Goal: Use online tool/utility: Use online tool/utility

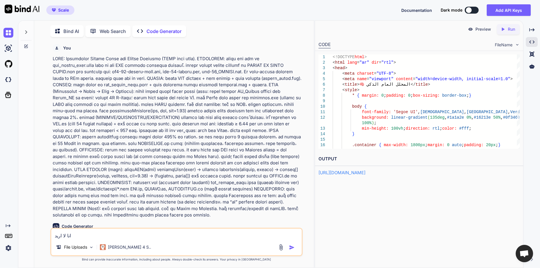
scroll to position [0, 76]
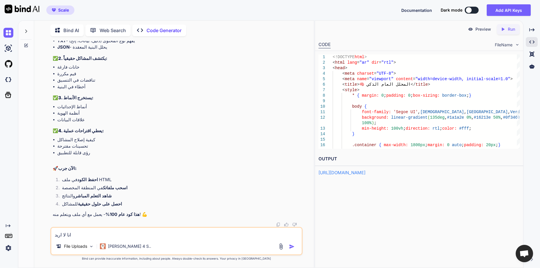
type textarea "انا لا اريد ب"
type textarea "x"
type textarea "انا لا اريد بر"
type textarea "x"
type textarea "انا لا اريد برا"
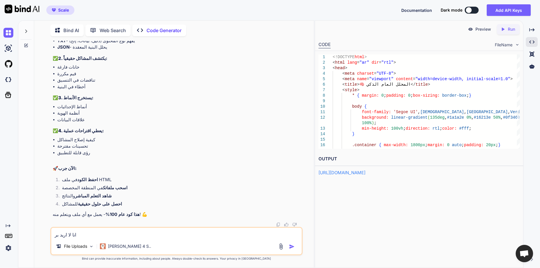
type textarea "x"
type textarea "انا لا اريد برام"
type textarea "x"
type textarea "انا لا اريد برامج"
type textarea "x"
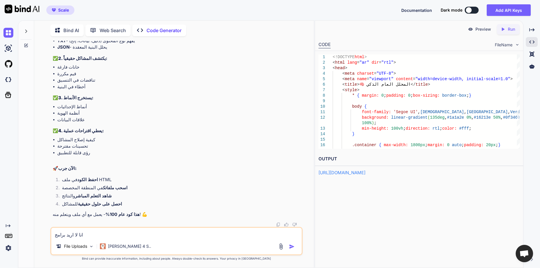
type textarea "انا لا اريد برامج"
type textarea "x"
type textarea "انا لا اريد برامج ت"
type textarea "x"
type textarea "انا لا اريد برامج تت"
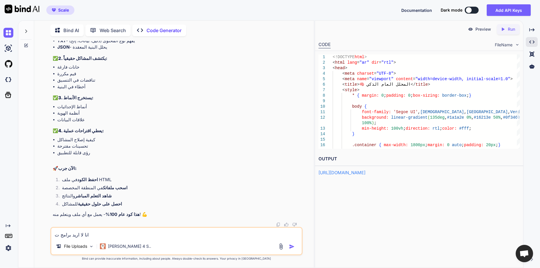
type textarea "x"
type textarea "انا لا اريد برامج تتع"
type textarea "x"
type textarea "انا لا اريد برامج تتعل"
type textarea "x"
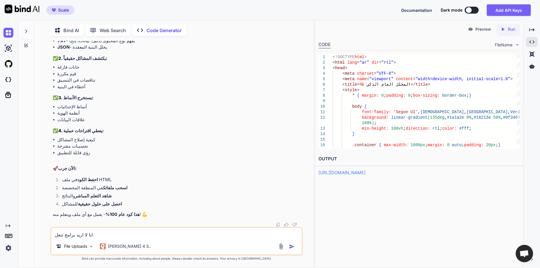
type textarea "انا لا اريد برامج تتعلم"
type textarea "x"
type textarea "انا لا اريد برامج تتعل"
type textarea "x"
type textarea "انا لا اريد برامج تتع"
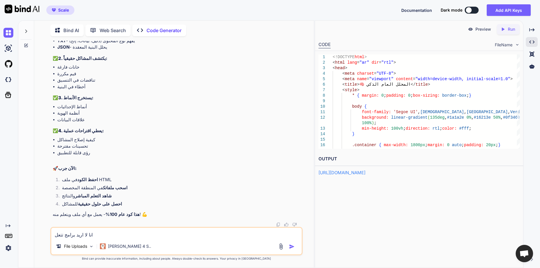
type textarea "x"
type textarea "انا لا اريد برامج تت"
type textarea "x"
type textarea "انا لا اريد برامج تتع"
type textarea "x"
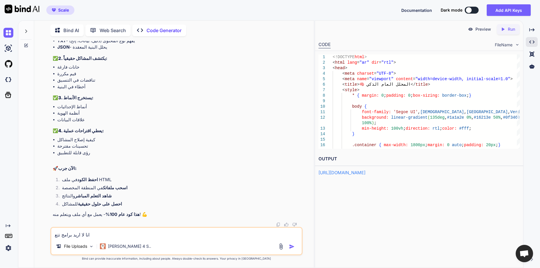
type textarea "انا لا اريد برامج تتعر"
type textarea "x"
type textarea "انا لا اريد برامج تتعرف"
type textarea "x"
type textarea "انا لا اريد برامج تتعرفن"
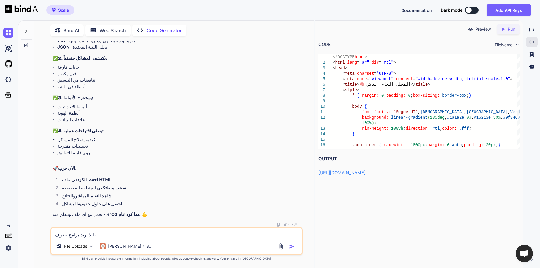
type textarea "x"
type textarea "انا لا اريد برامج تتعرفني"
type textarea "x"
type textarea "انا لا اريد برامج تتعرفني"
type textarea "x"
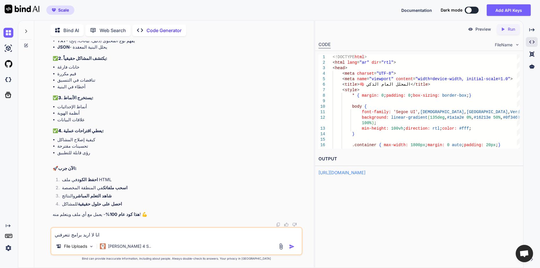
type textarea "انا لا اريد برامج تتعرفني ا"
type textarea "x"
type textarea "انا لا اريد برامج تتعرفني اي"
type textarea "x"
type textarea "انا لا اريد برامج تتعرفني اين"
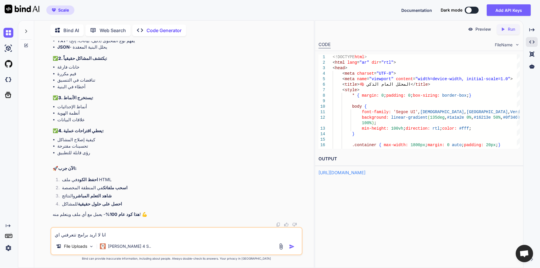
type textarea "x"
type textarea "انا لا اريد برامج تتعرفني اين"
type textarea "x"
type textarea "انا لا اريد برامج تتعرفني اين ا"
type textarea "x"
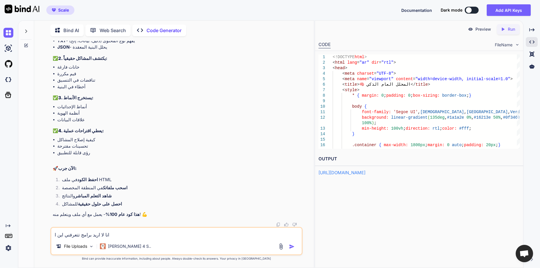
type textarea "انا لا اريد برامج تتعرفني اين ال"
type textarea "x"
type textarea "انا لا اريد برامج تتعرفني اين الن"
type textarea "x"
type textarea "انا لا اريد برامج تتعرفني اين ال"
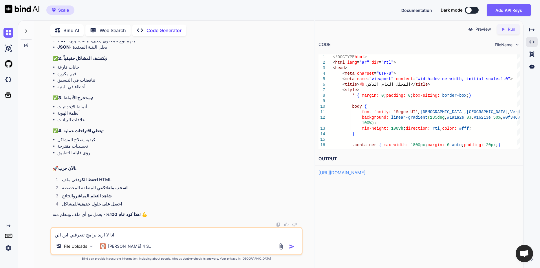
type textarea "x"
type textarea "انا لا اريد برامج تتعرفني اين الم"
type textarea "x"
type textarea "انا لا اريد برامج تتعرفني اين المش"
type textarea "x"
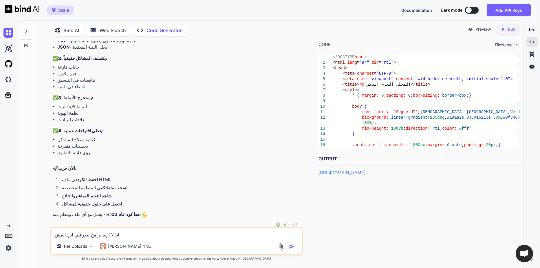
type textarea "انا لا اريد برامج تتعرفني اين المشك"
type textarea "x"
type textarea "انا لا اريد برامج تتعرفني اين المشكل"
type textarea "x"
type textarea "انا لا اريد برامج تتعرفني اين المشكلة"
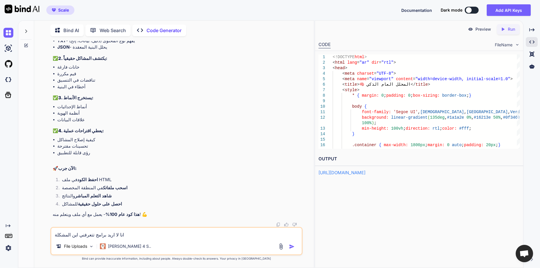
type textarea "x"
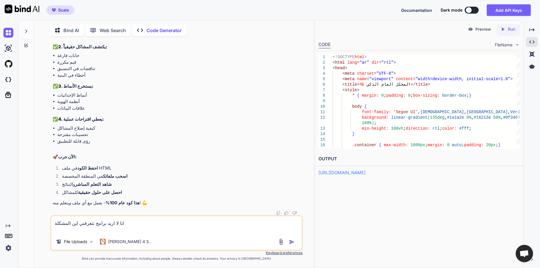
type textarea "انا لا اريد برامج تتعرفني اين المشكلة ا"
type textarea "x"
type textarea "انا لا اريد برامج تتعرفني اين المشكلة ار"
type textarea "x"
type textarea "انا لا اريد برامج تتعرفني اين المشكلة اري"
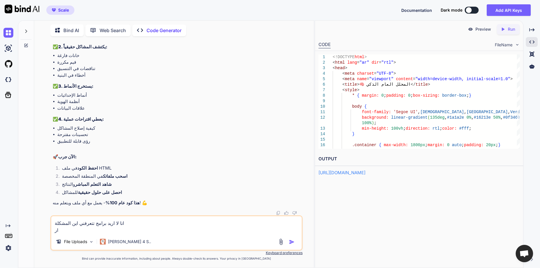
type textarea "x"
type textarea "انا لا اريد برامج تتعرفني اين المشكلة اريد"
type textarea "x"
type textarea "انا لا اريد برامج تتعرفني اين المشكلة اريدك"
type textarea "x"
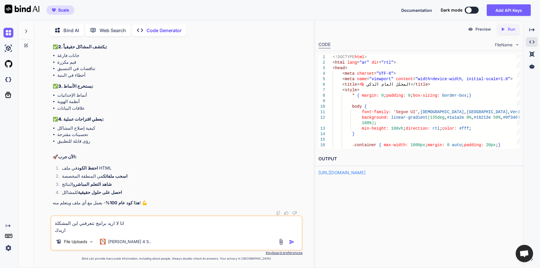
type textarea "انا لا اريد برامج تتعرفني اين المشكلة اريدك"
type textarea "x"
type textarea "انا لا اريد برامج تتعرفني اين المشكلة اريدك ا"
type textarea "x"
type textarea "انا لا اريد برامج تتعرفني اين المشكلة اريدك ان"
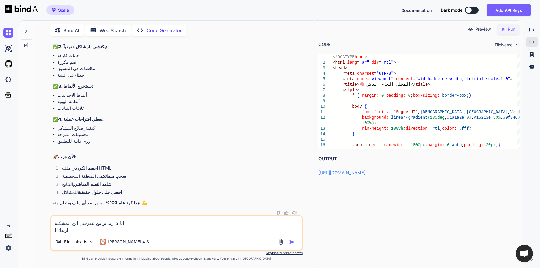
type textarea "x"
type textarea "انا لا اريد برامج تتعرفني اين المشكلة اريدك انت"
type textarea "x"
type textarea "انا لا اريد برامج تتعرفني اين المشكلة اريدك انت"
type textarea "x"
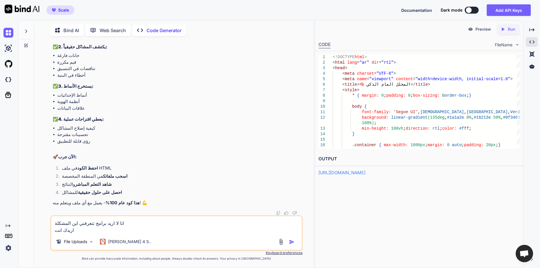
type textarea "انا لا اريد برامج تتعرفني اين المشكلة اريدك انت ت"
type textarea "x"
type textarea "انا لا اريد برامج تتعرفني اين المشكلة اريدك انت تع"
type textarea "x"
type textarea "انا لا اريد برامج تتعرفني اين المشكلة اريدك انت تعر"
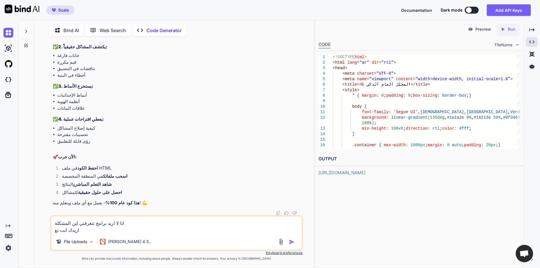
type textarea "x"
type textarea "انا لا اريد برامج تتعرفني اين المشكلة اريدك انت تعرف"
type textarea "x"
type textarea "انا لا اريد برامج تتعرفني اين المشكلة اريدك انت تعرف"
type textarea "x"
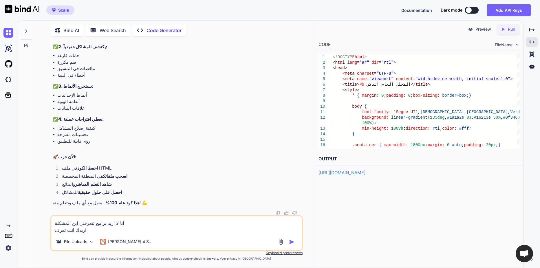
type textarea "انا لا اريد برامج تتعرفني اين المشكلة اريدك انت تعرف ا"
type textarea "x"
type textarea "انا لا اريد برامج تتعرفني اين المشكلة اريدك انت تعرف اي"
type textarea "x"
type textarea "انا لا اريد برامج تتعرفني اين المشكلة اريدك انت تعرف اين"
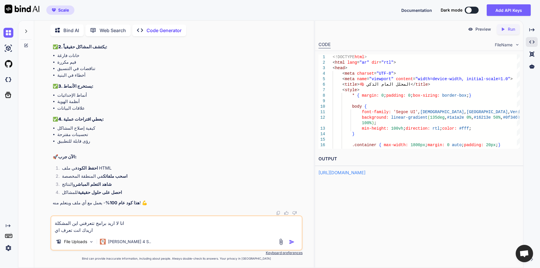
type textarea "x"
type textarea "انا لا اريد برامج تتعرفني اين المشكلة اريدك انت تعرف اين"
type textarea "x"
type textarea "انا لا اريد برامج تتعرفني اين المشكلة اريدك انت تعرف اين ا"
type textarea "x"
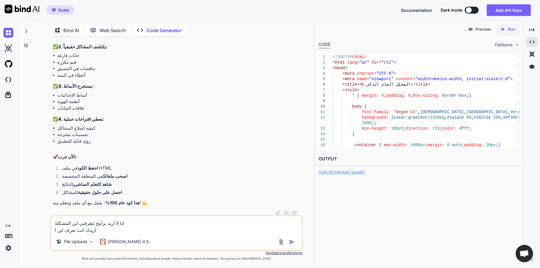
type textarea "انا لا اريد برامج تتعرفني اين المشكلة اريدك انت تعرف اين ال"
type textarea "x"
type textarea "انا لا اريد برامج تتعرفني اين المشكلة اريدك انت تعرف اين الم"
type textarea "x"
type textarea "انا لا اريد برامج تتعرفني اين المشكلة اريدك انت تعرف اين المش"
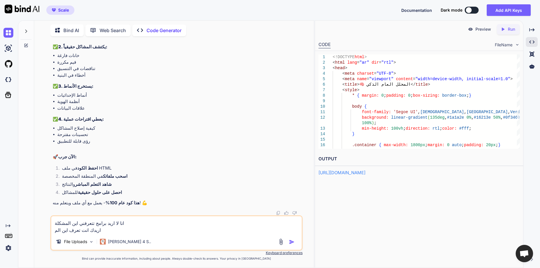
type textarea "x"
type textarea "انا لا اريد برامج تتعرفني اين المشكلة اريدك انت تعرف اين المشك"
type textarea "x"
type textarea "انا لا اريد برامج تتعرفني اين المشكلة اريدك انت تعرف اين المشكل"
type textarea "x"
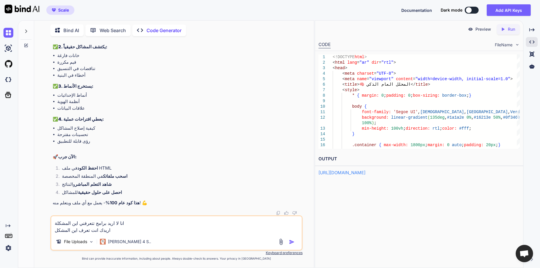
type textarea "انا لا اريد برامج تتعرفني اين المشكلة اريدك انت تعرف اين المشكلة"
type textarea "x"
type textarea "انا لا اريد برامج تتعرفني اين المشكلة اريدك انت تعرف اين المشكلة"
type textarea "x"
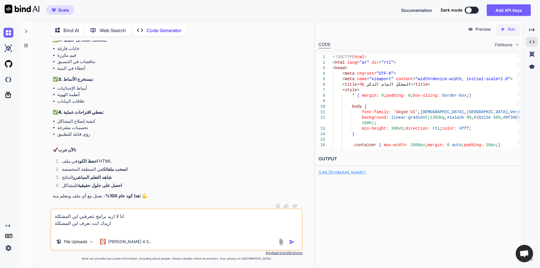
type textarea "انا لا اريد برامج تتعرفني اين المشكلة اريدك انت تعرف اين المشكلة ت"
type textarea "x"
type textarea "انا لا اريد برامج تتعرفني اين المشكلة اريدك انت تعرف اين المشكلة تص"
type textarea "x"
type textarea "انا لا اريد برامج تتعرفني اين المشكلة اريدك انت تعرف اين المشكلة تصن"
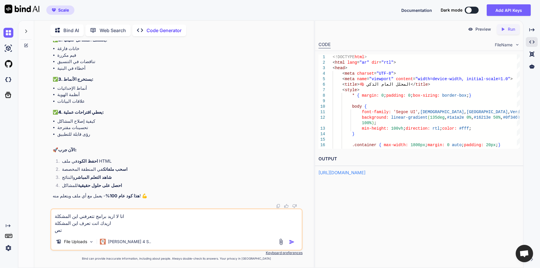
type textarea "x"
type textarea "انا لا اريد برامج تتعرفني اين المشكلة اريدك انت تعرف اين المشكلة تصنع"
type textarea "x"
type textarea "انا لا اريد برامج تتعرفني اين المشكلة اريدك انت تعرف اين المشكلة تصنع"
type textarea "x"
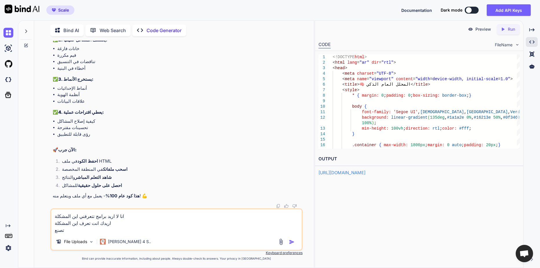
type textarea "انا لا اريد برامج تتعرفني اين المشكلة اريدك انت تعرف اين المشكلة تصنع ب"
type textarea "x"
type textarea "انا لا اريد برامج تتعرفني اين المشكلة اريدك انت تعرف اين المشكلة تصنع بي"
type textarea "x"
type textarea "انا لا اريد برامج تتعرفني اين المشكلة اريدك انت تعرف اين المشكلة تصنع بيئ"
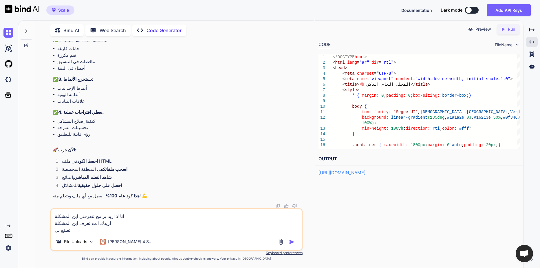
type textarea "x"
type textarea "انا لا اريد برامج تتعرفني اين المشكلة اريدك انت تعرف اين المشكلة تصنع بيئة"
type textarea "x"
type textarea "انا لا اريد برامج تتعرفني اين المشكلة اريدك انت تعرف اين المشكلة تصنع بيئة"
type textarea "x"
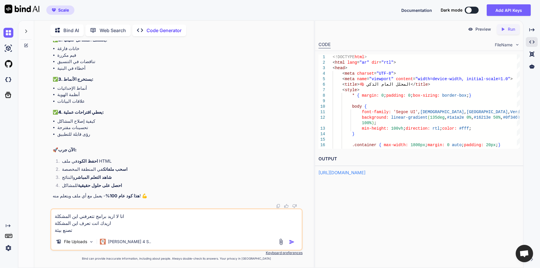
type textarea "انا لا اريد برامج تتعرفني اين المشكلة اريدك انت تعرف اين المشكلة تصنع بيئة ا"
type textarea "x"
type textarea "انا لا اريد برامج تتعرفني اين المشكلة اريدك انت تعرف اين المشكلة تصنع بيئة اخ"
type textarea "x"
type textarea "انا لا اريد برامج تتعرفني اين المشكلة اريدك انت تعرف اين المشكلة تصنع بيئة اخت"
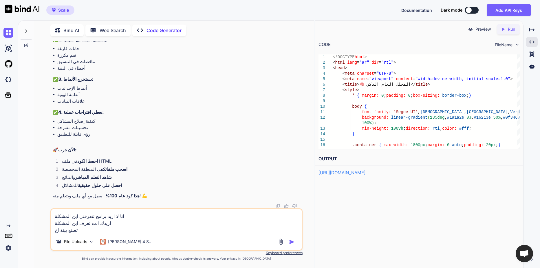
type textarea "x"
type textarea "انا لا اريد برامج تتعرفني اين المشكلة اريدك انت تعرف اين المشكلة تصنع بيئة اختب"
type textarea "x"
type textarea "انا لا اريد برامج تتعرفني اين المشكلة اريدك انت تعرف اين المشكلة تصنع بيئة اختبا"
type textarea "x"
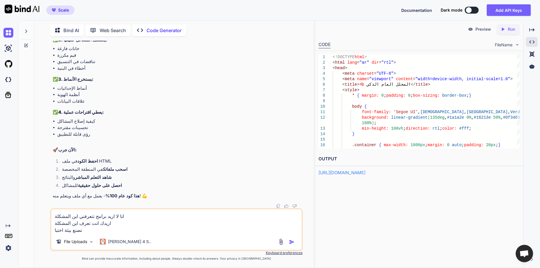
type textarea "انا لا اريد برامج تتعرفني اين المشكلة اريدك انت تعرف اين المشكلة تصنع بيئة اختب…"
type textarea "x"
type textarea "انا لا اريد برامج تتعرفني اين المشكلة اريدك انت تعرف اين المشكلة تصنع بيئة اختب…"
type textarea "x"
type textarea "انا لا اريد برامج تتعرفني اين المشكلة اريدك انت تعرف اين المشكلة تصنع بيئة اختب…"
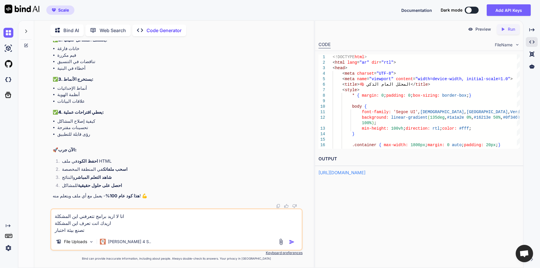
type textarea "x"
type textarea "انا لا اريد برامج تتعرفني اين المشكلة اريدك انت تعرف اين المشكلة تصنع بيئة اختب…"
type textarea "x"
type textarea "انا لا اريد برامج تتعرفني اين المشكلة اريدك انت تعرف اين المشكلة تصنع بيئة اختب…"
type textarea "x"
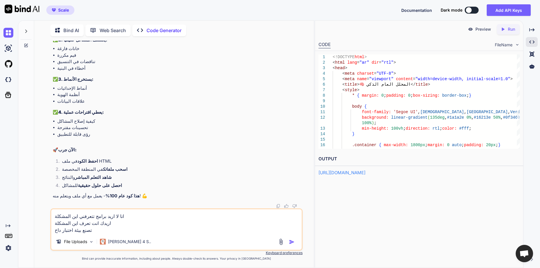
type textarea "انا لا اريد برامج تتعرفني اين المشكلة اريدك انت تعرف اين المشكلة تصنع بيئة اختب…"
type textarea "x"
type textarea "انا لا اريد برامج تتعرفني اين المشكلة اريدك انت تعرف اين المشكلة تصنع بيئة اختب…"
type textarea "x"
type textarea "انا لا اريد برامج تتعرفني اين المشكلة اريدك انت تعرف اين المشكلة تصنع بيئة اختب…"
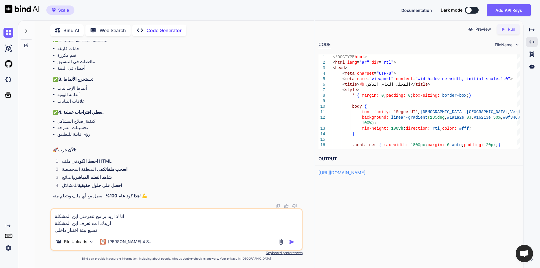
type textarea "x"
type textarea "انا لا اريد برامج تتعرفني اين المشكلة اريدك انت تعرف اين المشكلة تصنع بيئة اختب…"
type textarea "x"
type textarea "انا لا اريد برامج تتعرفني اين المشكلة اريدك انت تعرف اين المشكلة تصنع بيئة اختب…"
type textarea "x"
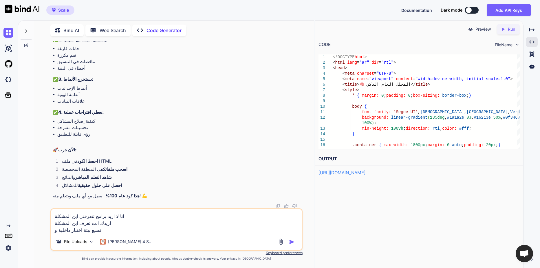
type textarea "انا لا اريد برامج تتعرفني اين المشكلة اريدك انت تعرف اين المشكلة تصنع بيئة اختب…"
type textarea "x"
type textarea "انا لا اريد برامج تتعرفني اين المشكلة اريدك انت تعرف اين المشكلة تصنع بيئة اختب…"
type textarea "x"
type textarea "انا لا اريد برامج تتعرفني اين المشكلة اريدك انت تعرف اين المشكلة تصنع بيئة اختب…"
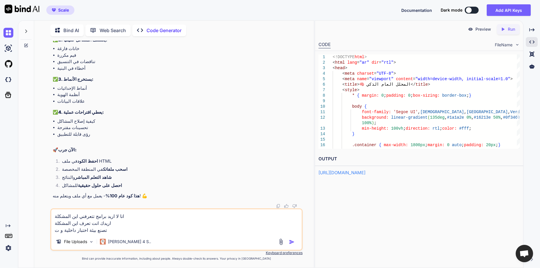
type textarea "x"
type textarea "انا لا اريد برامج تتعرفني اين المشكلة اريدك انت تعرف اين المشكلة تصنع بيئة اختب…"
type textarea "x"
type textarea "انا لا اريد برامج تتعرفني اين المشكلة اريدك انت تعرف اين المشكلة تصنع بيئة اختب…"
type textarea "x"
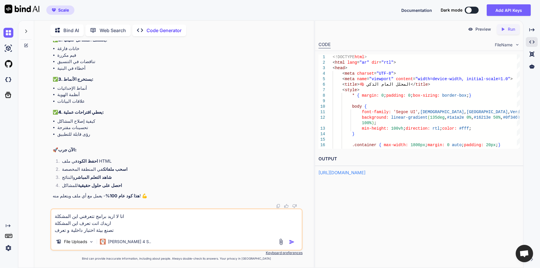
type textarea "انا لا اريد برامج تتعرفني اين المشكلة اريدك انت تعرف اين المشكلة تصنع بيئة اختب…"
type textarea "x"
type textarea "انا لا اريد برامج تتعرفني اين المشكلة اريدك انت تعرف اين المشكلة تصنع بيئة اختب…"
type textarea "x"
type textarea "انا لا اريد برامج تتعرفني اين المشكلة اريدك انت تعرف اين المشكلة تصنع بيئة اختب…"
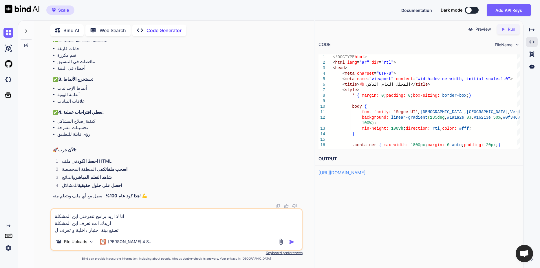
type textarea "x"
type textarea "انا لا اريد برامج تتعرفني اين المشكلة اريدك انت تعرف اين المشكلة تصنع بيئة اختب…"
type textarea "x"
type textarea "انا لا اريد برامج تتعرفني اين المشكلة اريدك انت تعرف اين المشكلة تصنع بيئة اختب…"
type textarea "x"
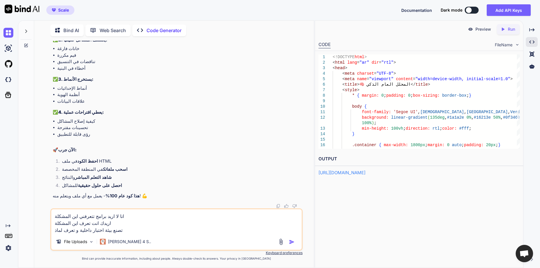
type textarea "انا لا اريد برامج تتعرفني اين المشكلة اريدك انت تعرف اين المشكلة تصنع بيئة اختب…"
type textarea "x"
type textarea "انا لا اريد برامج تتعرفني اين المشكلة اريدك انت تعرف اين المشكلة تصنع بيئة اختب…"
type textarea "x"
type textarea "انا لا اريد برامج تتعرفني اين المشكلة اريدك انت تعرف اين المشكلة تصنع بيئة اختب…"
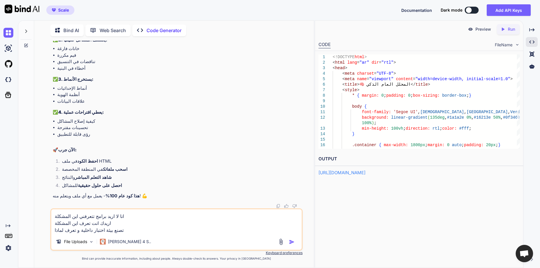
type textarea "x"
type textarea "انا لا اريد برامج تتعرفني اين المشكلة اريدك انت تعرف اين المشكلة تصنع بيئة اختب…"
type textarea "x"
type textarea "انا لا اريد برامج تتعرفني اين المشكلة اريدك انت تعرف اين المشكلة تصنع بيئة اختب…"
type textarea "x"
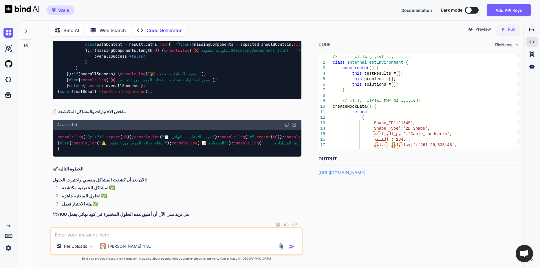
scroll to position [33625, 0]
click at [107, 237] on textarea at bounding box center [176, 233] width 251 height 10
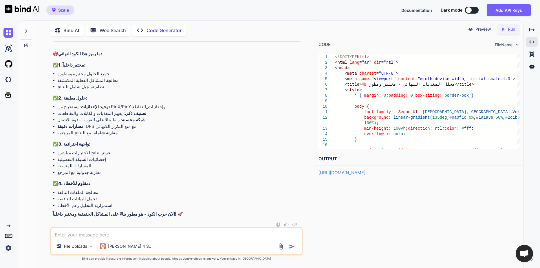
scroll to position [33707, 0]
click at [512, 30] on p "Run" at bounding box center [511, 29] width 7 height 6
click at [366, 171] on link "[URL][DOMAIN_NAME]" at bounding box center [342, 173] width 47 height 6
click at [122, 235] on textarea at bounding box center [176, 233] width 251 height 10
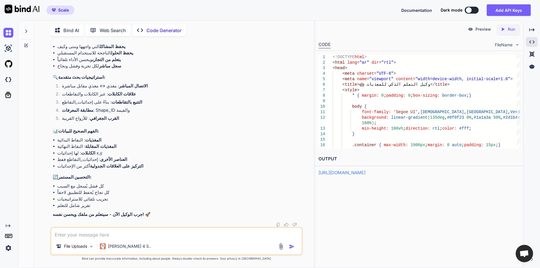
scroll to position [40363, 0]
click at [507, 27] on icon "Created with Pixso." at bounding box center [505, 29] width 8 height 5
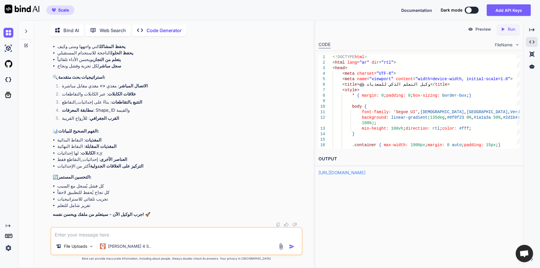
click at [405, 176] on div "[URL][DOMAIN_NAME]" at bounding box center [419, 173] width 201 height 7
click at [362, 174] on link "[URL][DOMAIN_NAME]" at bounding box center [342, 173] width 47 height 6
click at [134, 235] on textarea at bounding box center [176, 233] width 251 height 10
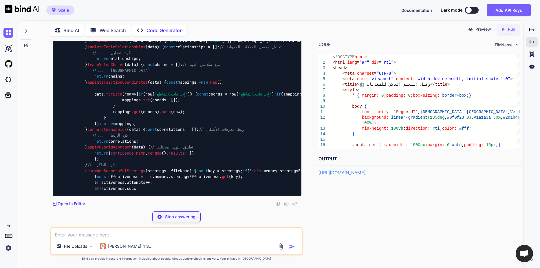
scroll to position [46159, 0]
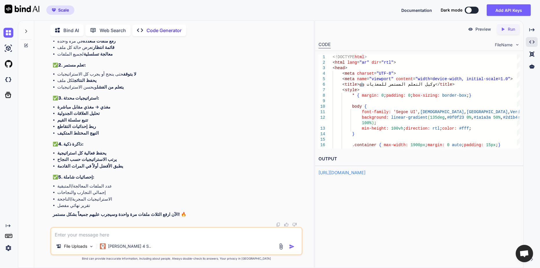
click at [509, 32] on div "Created with Pixso. Run" at bounding box center [508, 29] width 23 height 10
click at [366, 174] on link "[URL][DOMAIN_NAME]" at bounding box center [342, 173] width 47 height 6
click at [133, 235] on textarea at bounding box center [176, 233] width 251 height 10
paste textarea "[7:10:39 LO] 🤖 ipsu dolors ametcon adip! [1:98:98 EL] 📁 se doeius 2 tem [5:29:6…"
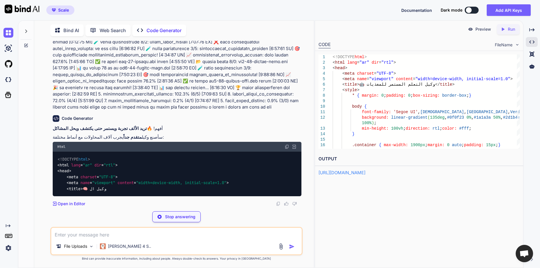
scroll to position [51648, 0]
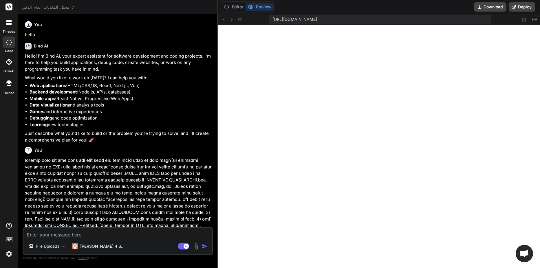
scroll to position [523, 0]
